Goal: Task Accomplishment & Management: Use online tool/utility

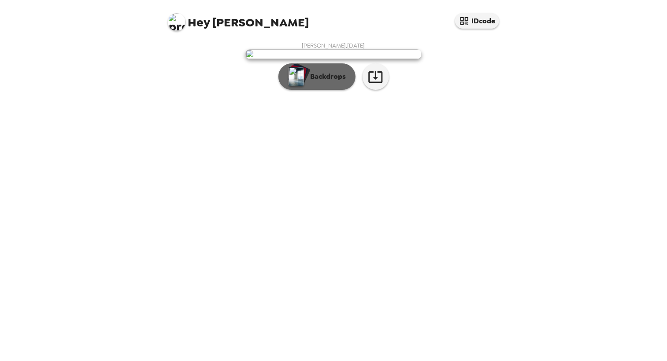
click at [310, 82] on p "Backdrops" at bounding box center [326, 76] width 40 height 11
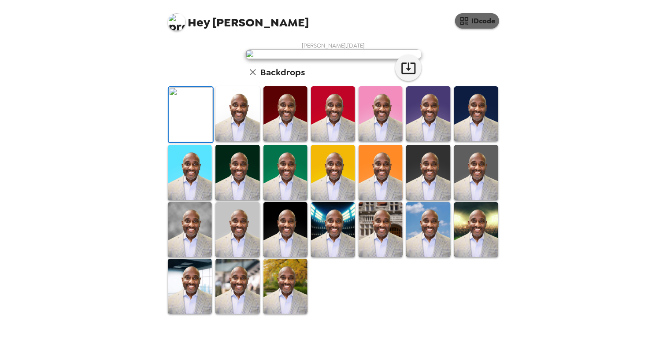
click at [479, 24] on button "IDcode" at bounding box center [477, 20] width 44 height 15
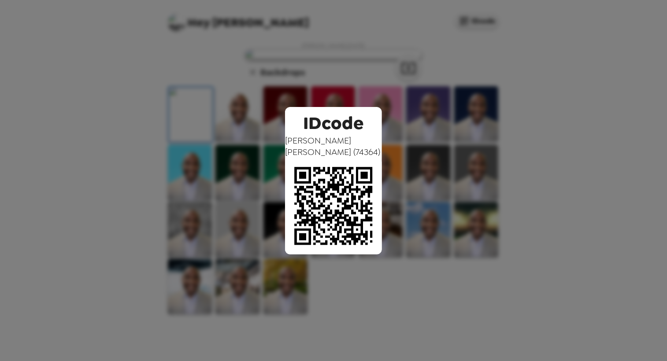
click at [440, 144] on div "IDcode Jarrett Judkins ( 74364 )" at bounding box center [333, 180] width 667 height 361
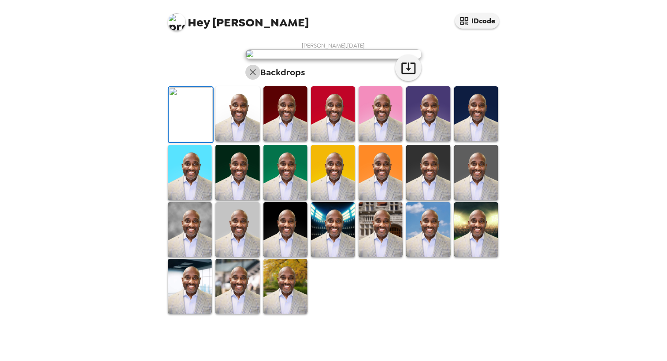
click at [250, 75] on icon "button" at bounding box center [253, 72] width 6 height 6
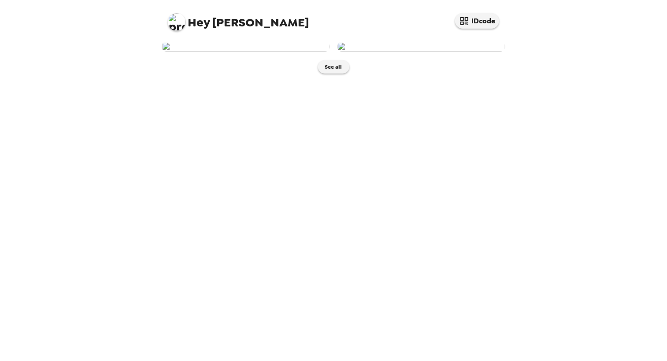
click at [264, 52] on img at bounding box center [246, 47] width 168 height 10
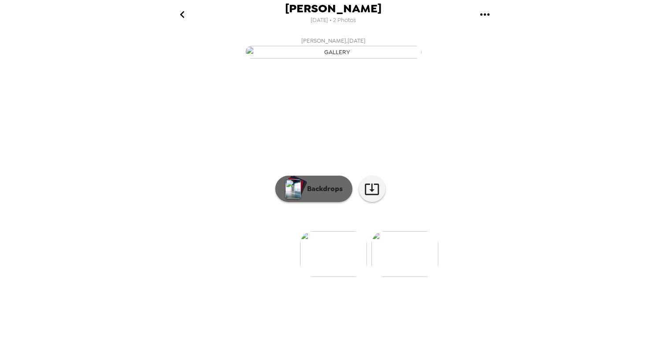
click at [317, 194] on p "Backdrops" at bounding box center [323, 189] width 40 height 11
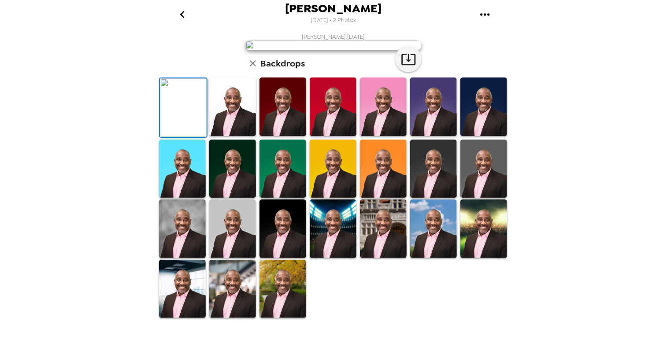
click at [236, 136] on img at bounding box center [232, 107] width 47 height 59
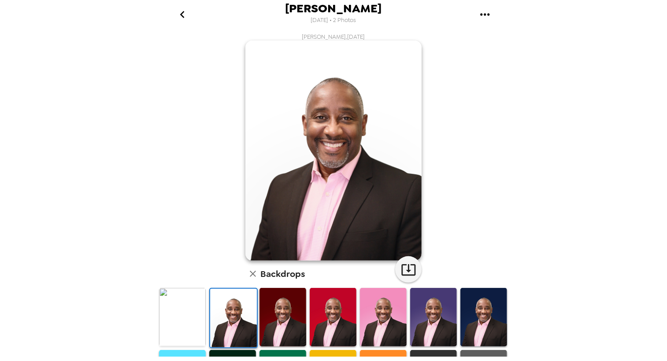
click at [373, 306] on img at bounding box center [383, 317] width 47 height 59
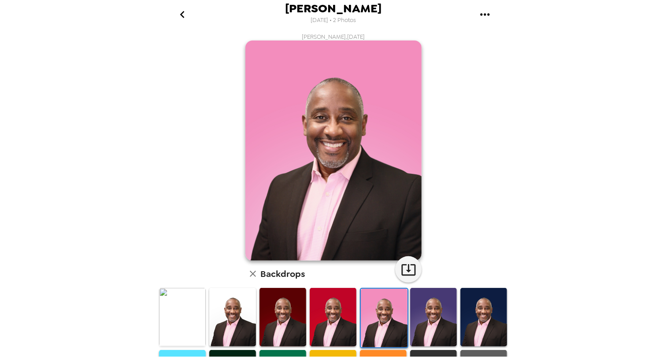
click at [418, 307] on img at bounding box center [433, 317] width 47 height 59
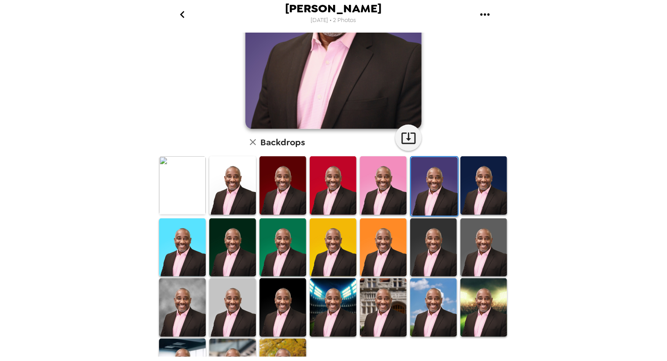
scroll to position [167, 0]
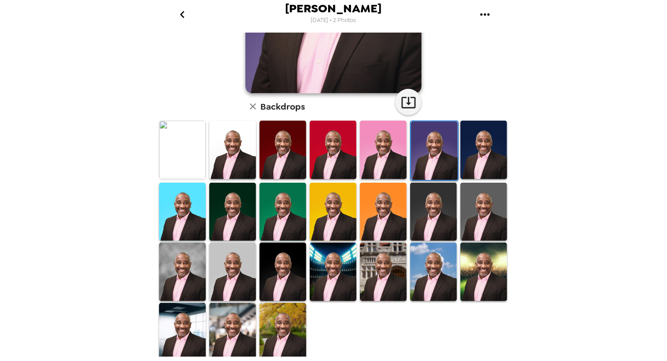
click at [182, 249] on img at bounding box center [182, 272] width 47 height 59
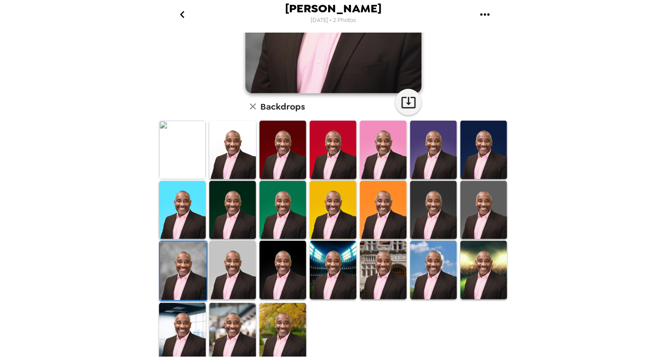
click at [231, 260] on img at bounding box center [232, 270] width 47 height 59
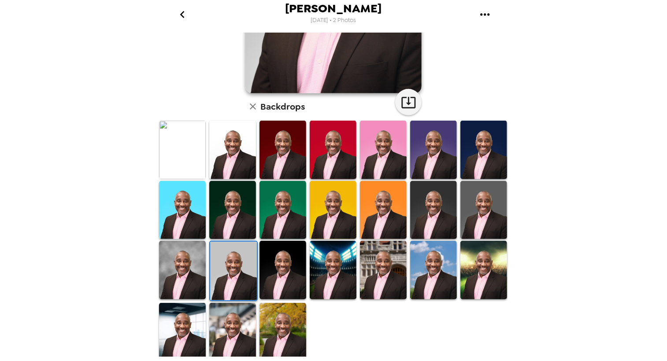
click at [290, 324] on img at bounding box center [283, 332] width 47 height 59
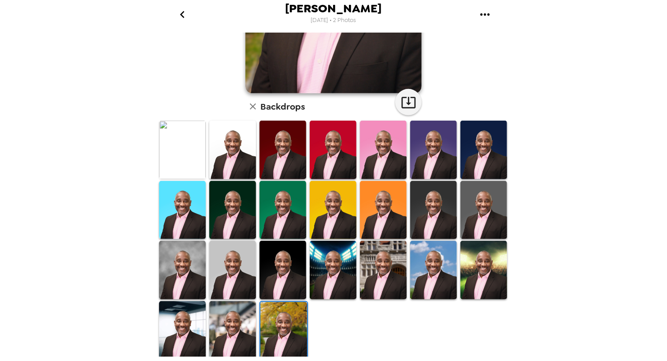
click at [234, 325] on img at bounding box center [232, 330] width 47 height 59
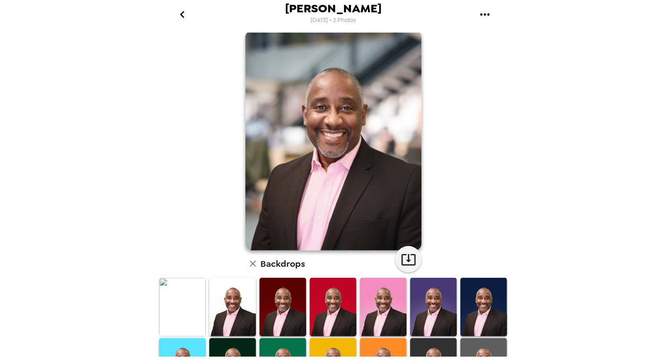
scroll to position [0, 0]
